Goal: Information Seeking & Learning: Learn about a topic

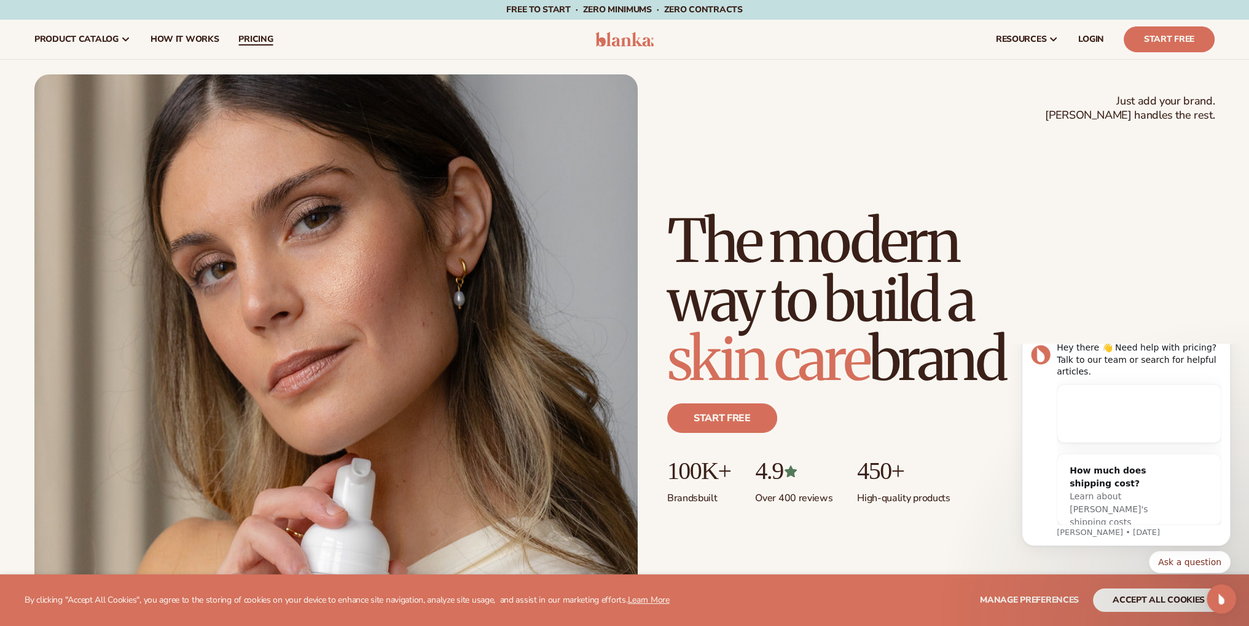
click at [260, 37] on span "pricing" at bounding box center [255, 39] width 34 height 10
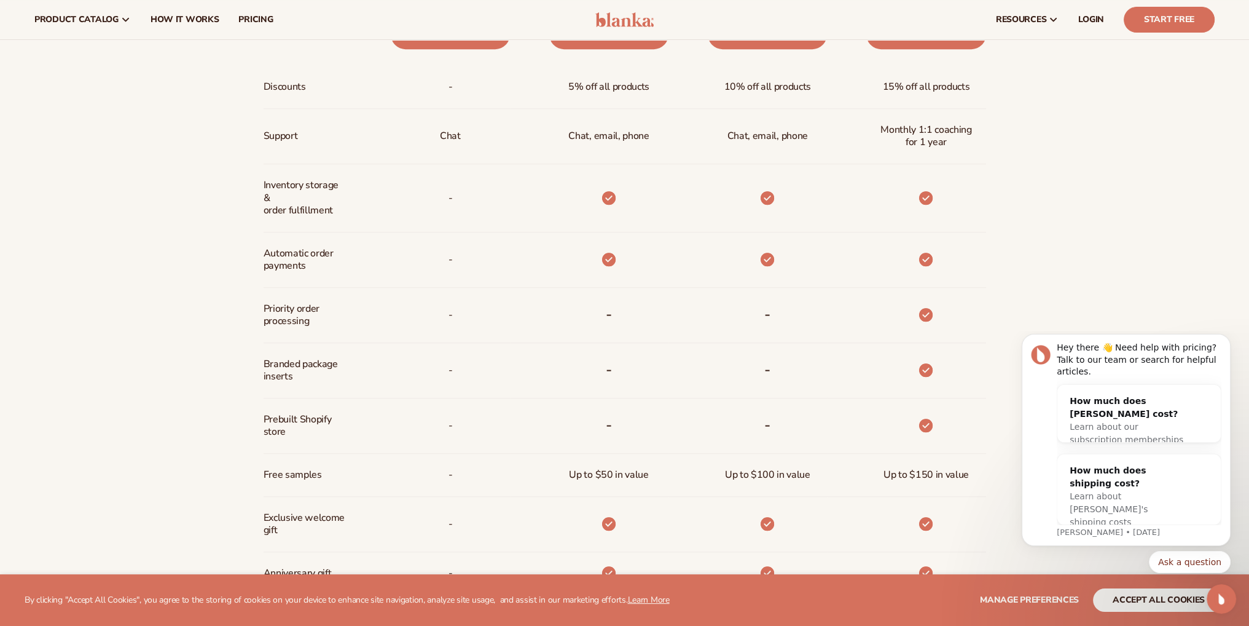
scroll to position [430, 0]
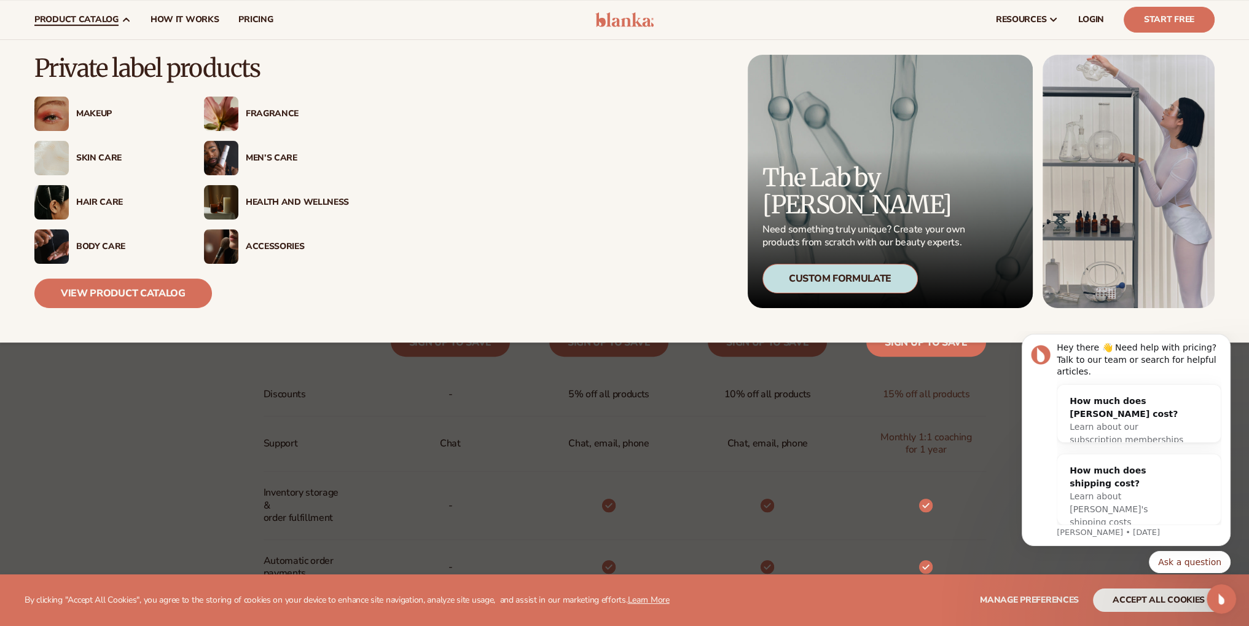
click at [90, 154] on div "Skin Care" at bounding box center [127, 158] width 103 height 10
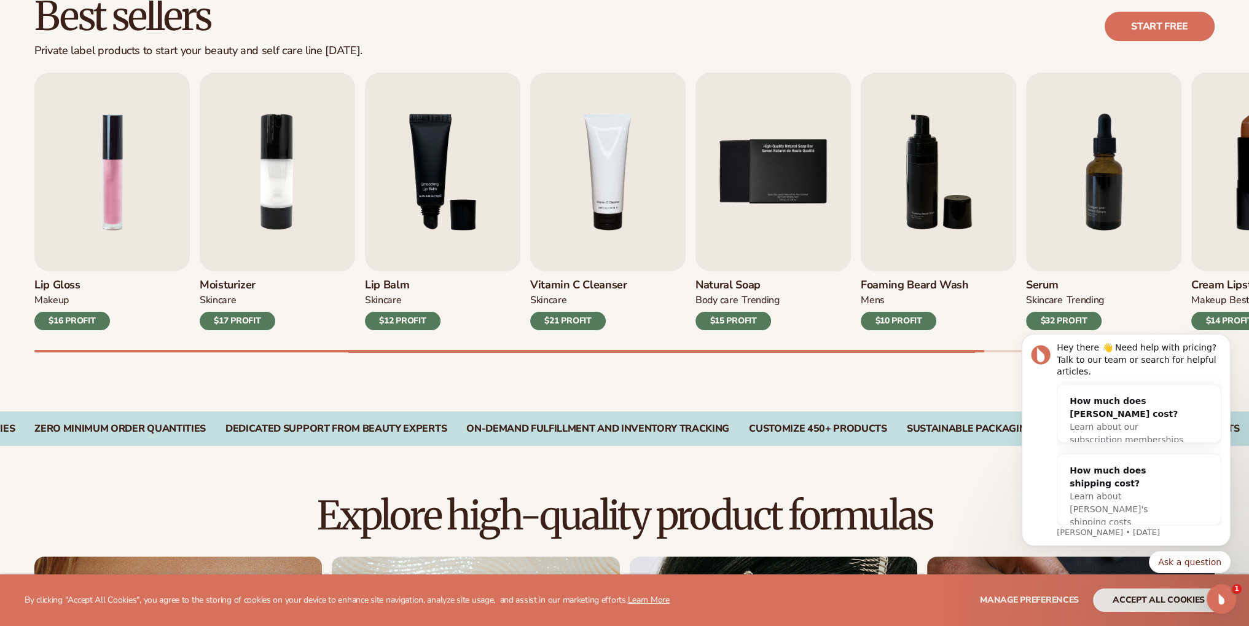
scroll to position [553, 0]
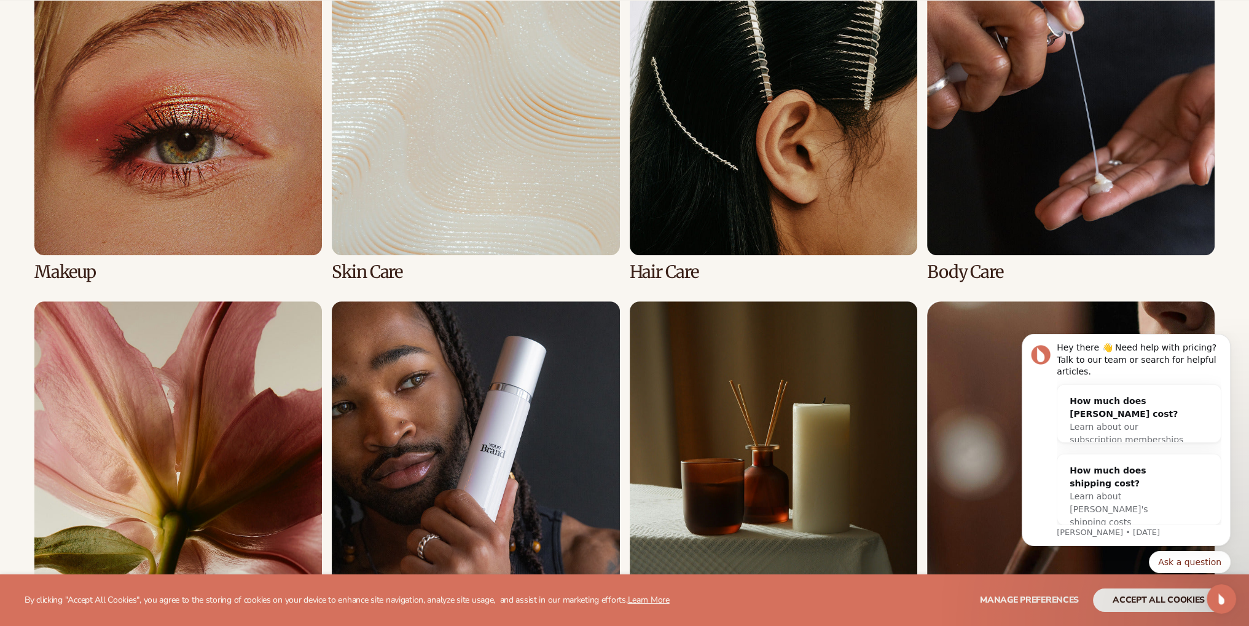
scroll to position [1229, 0]
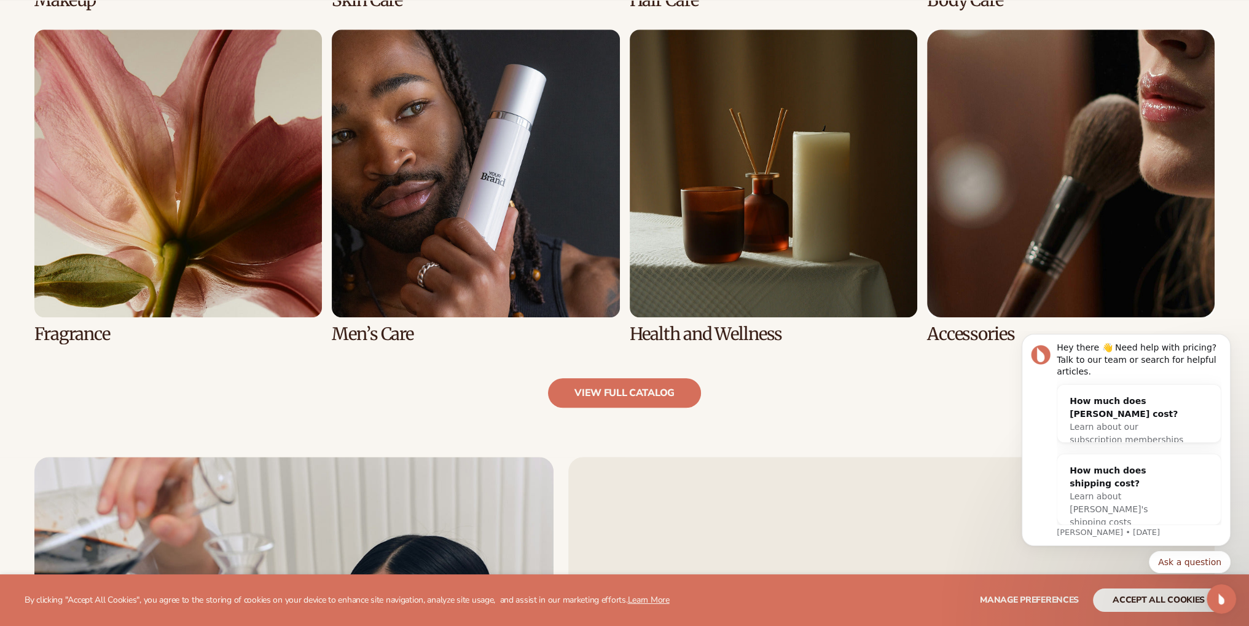
click at [478, 200] on link "6 / 8" at bounding box center [476, 186] width 288 height 314
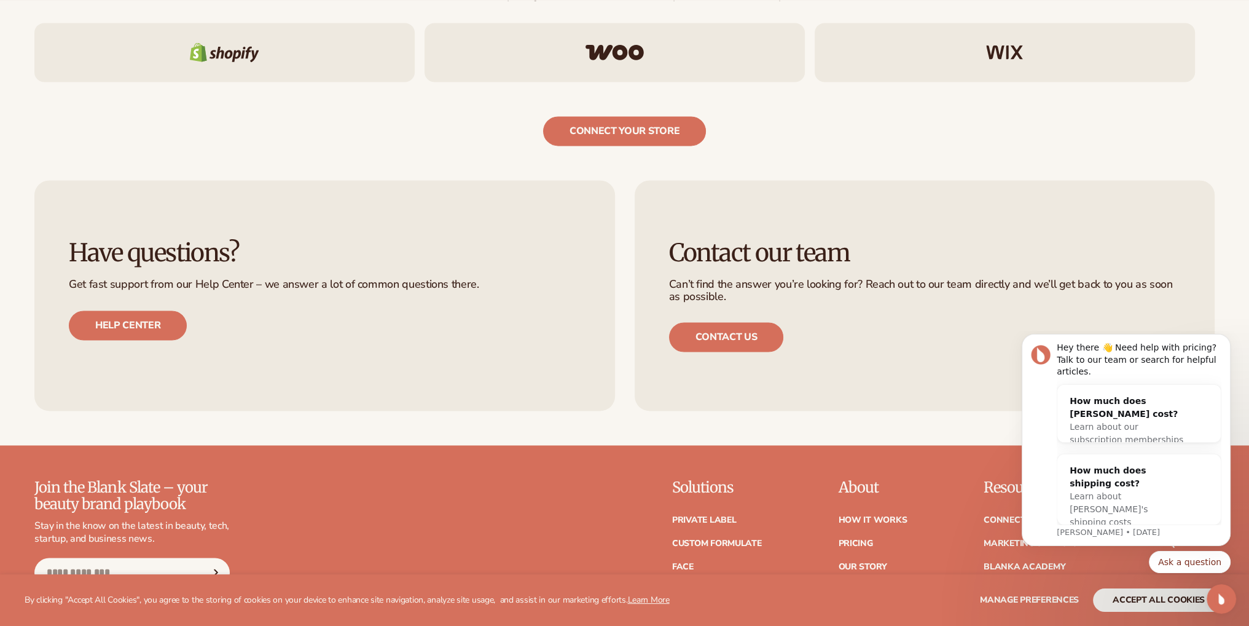
scroll to position [2335, 0]
